Goal: Contribute content: Add original content to the website for others to see

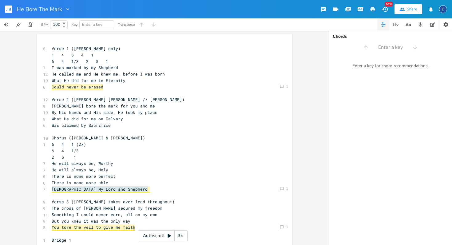
scroll to position [30, 0]
click at [204, 148] on pre "6 4 1/3" at bounding box center [161, 151] width 222 height 6
click at [389, 11] on button "New" at bounding box center [385, 9] width 12 height 11
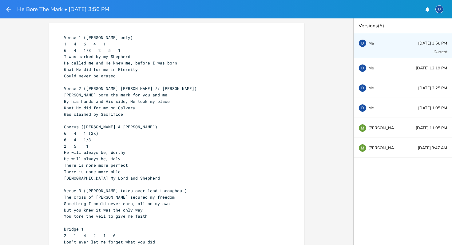
click at [10, 8] on icon "button" at bounding box center [8, 9] width 7 height 7
